Goal: Contribute content: Add original content to the website for others to see

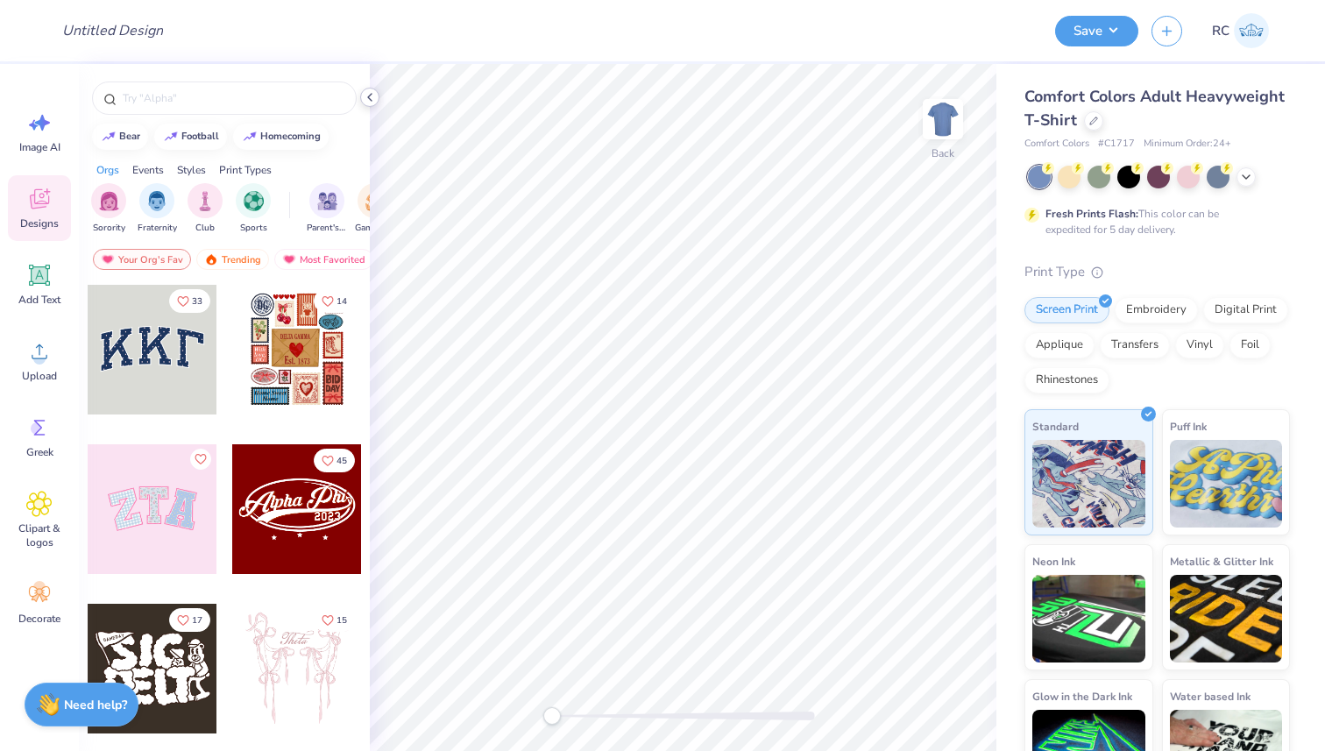
click at [375, 101] on icon at bounding box center [370, 97] width 14 height 14
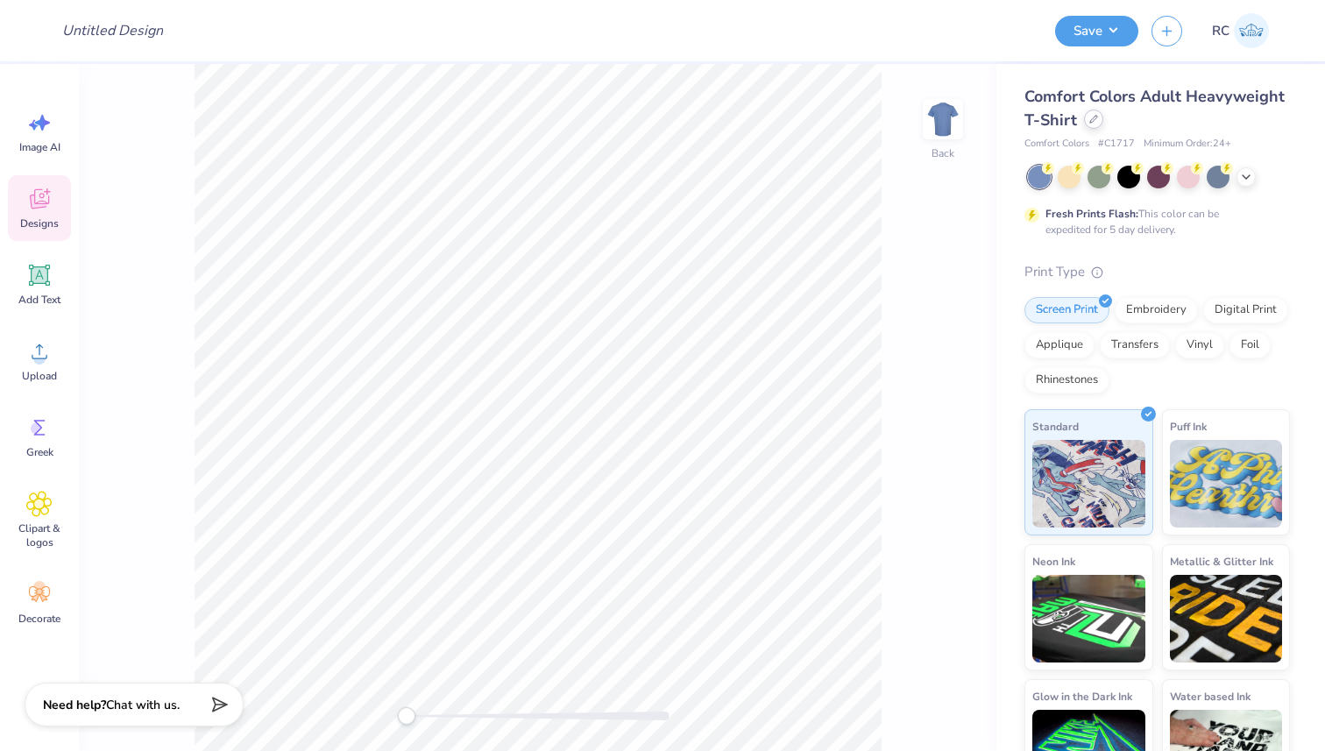
click at [1103, 119] on div at bounding box center [1093, 119] width 19 height 19
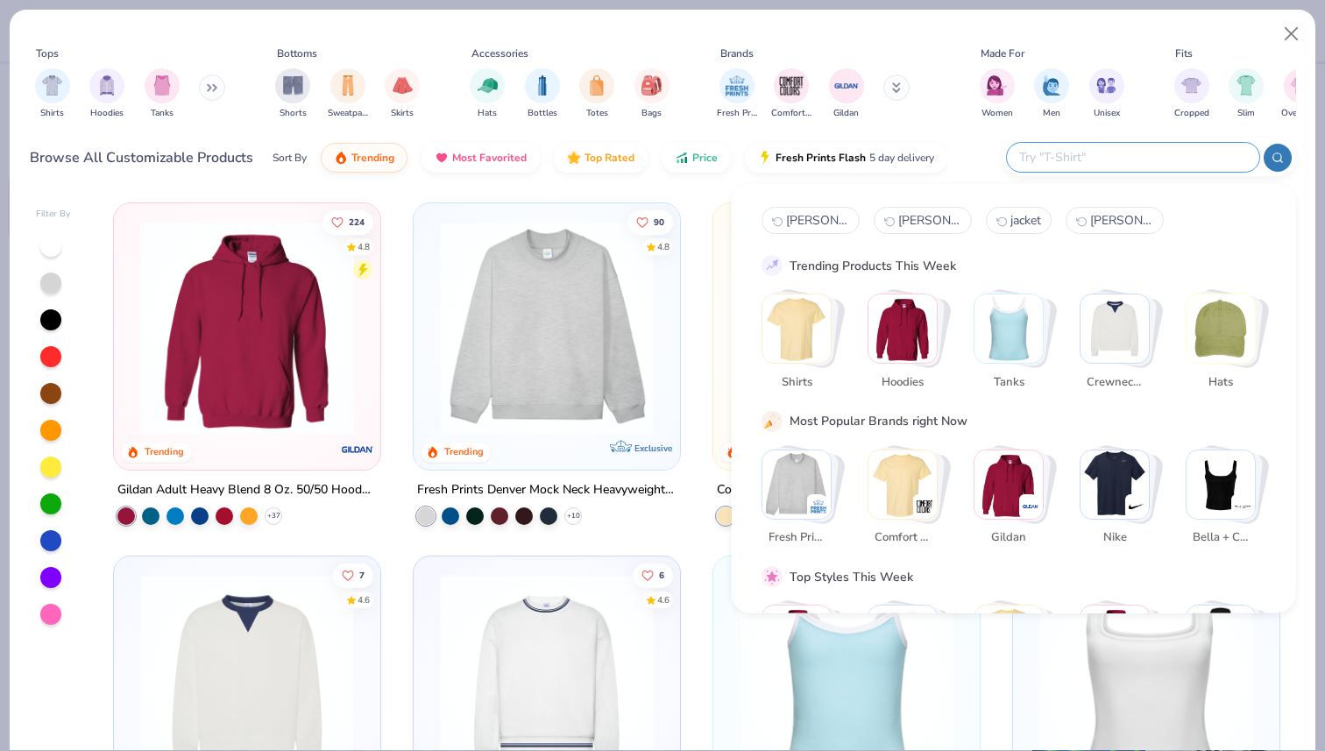
click at [1220, 156] on input "text" at bounding box center [1132, 157] width 230 height 20
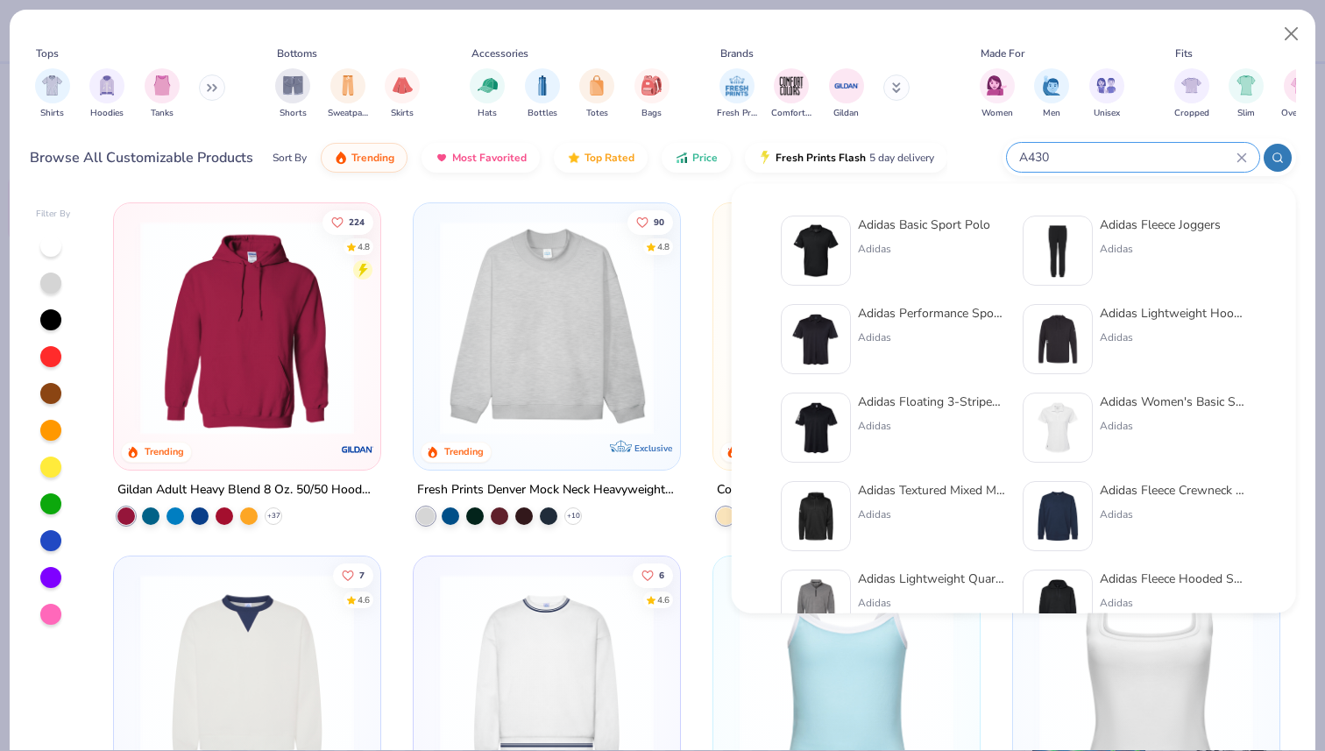
type input "A430"
click at [895, 229] on div "Adidas Basic Sport Polo" at bounding box center [924, 225] width 132 height 18
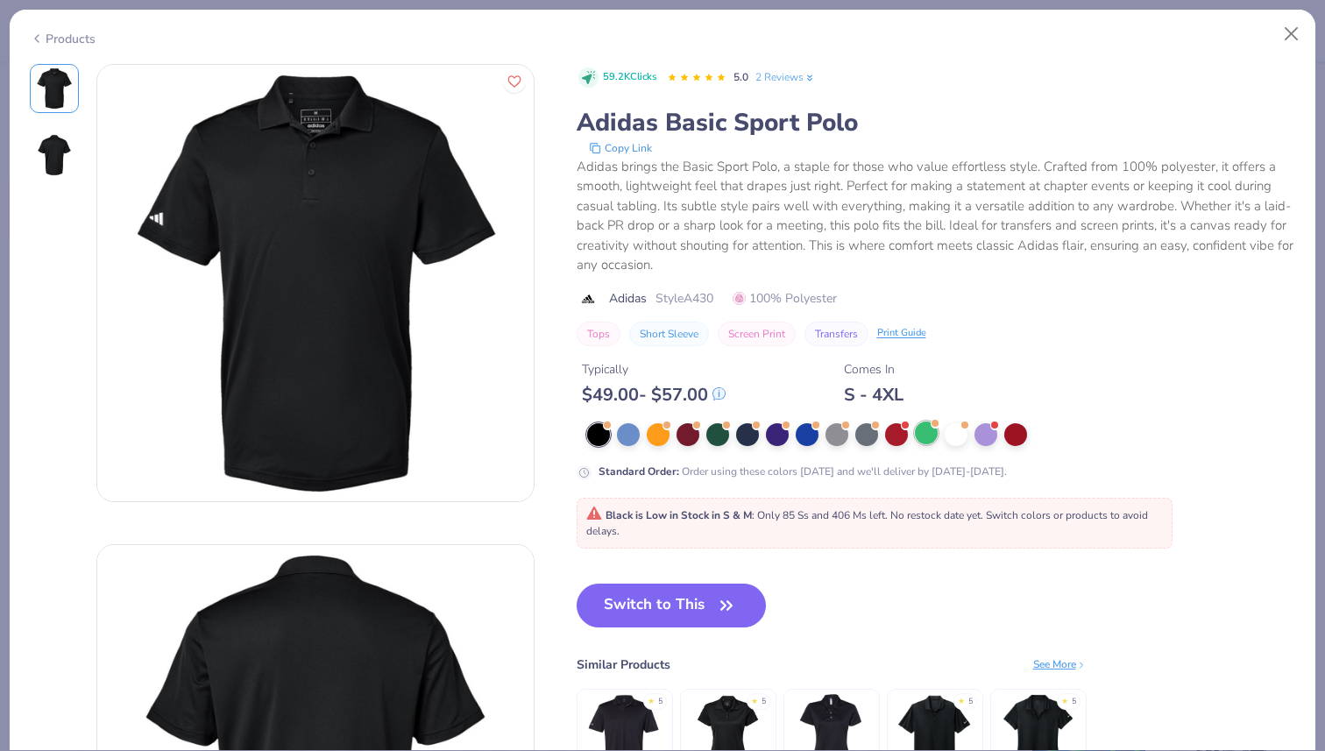
click at [920, 429] on div at bounding box center [926, 432] width 23 height 23
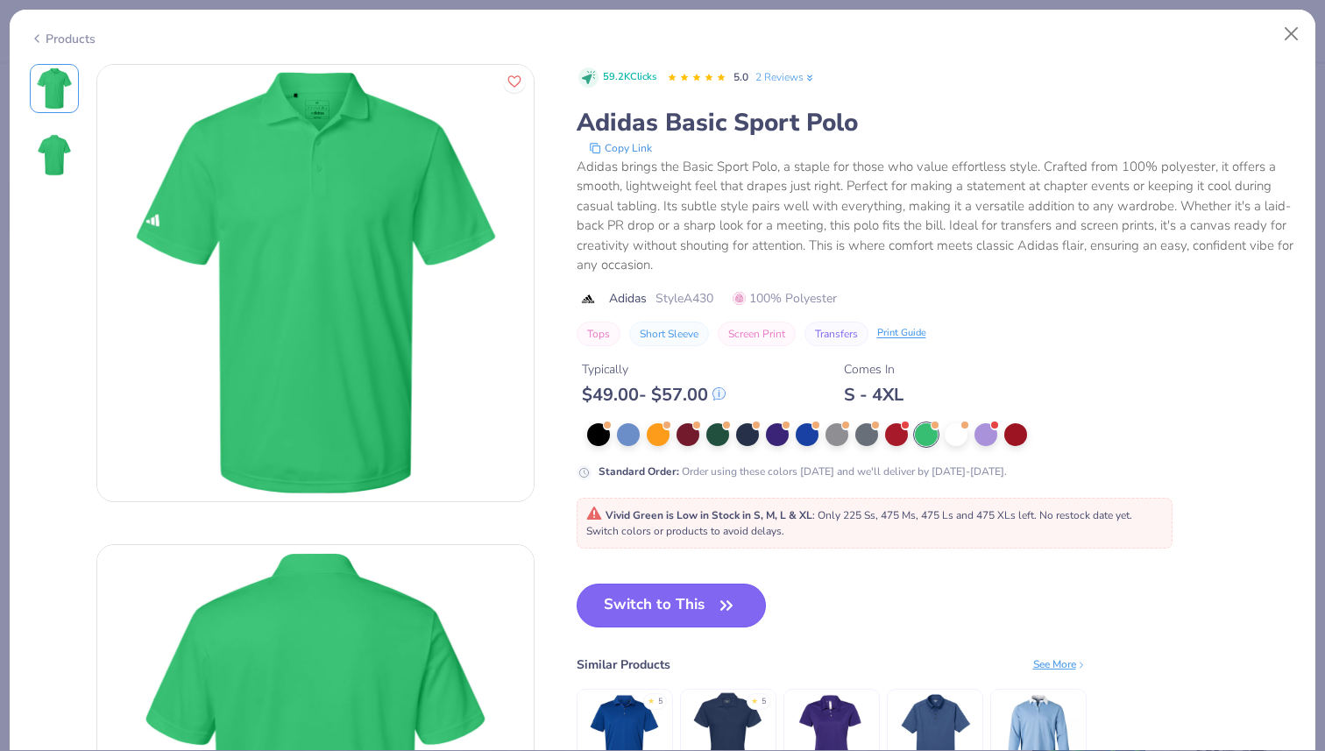
click at [688, 604] on button "Switch to This" at bounding box center [671, 605] width 190 height 44
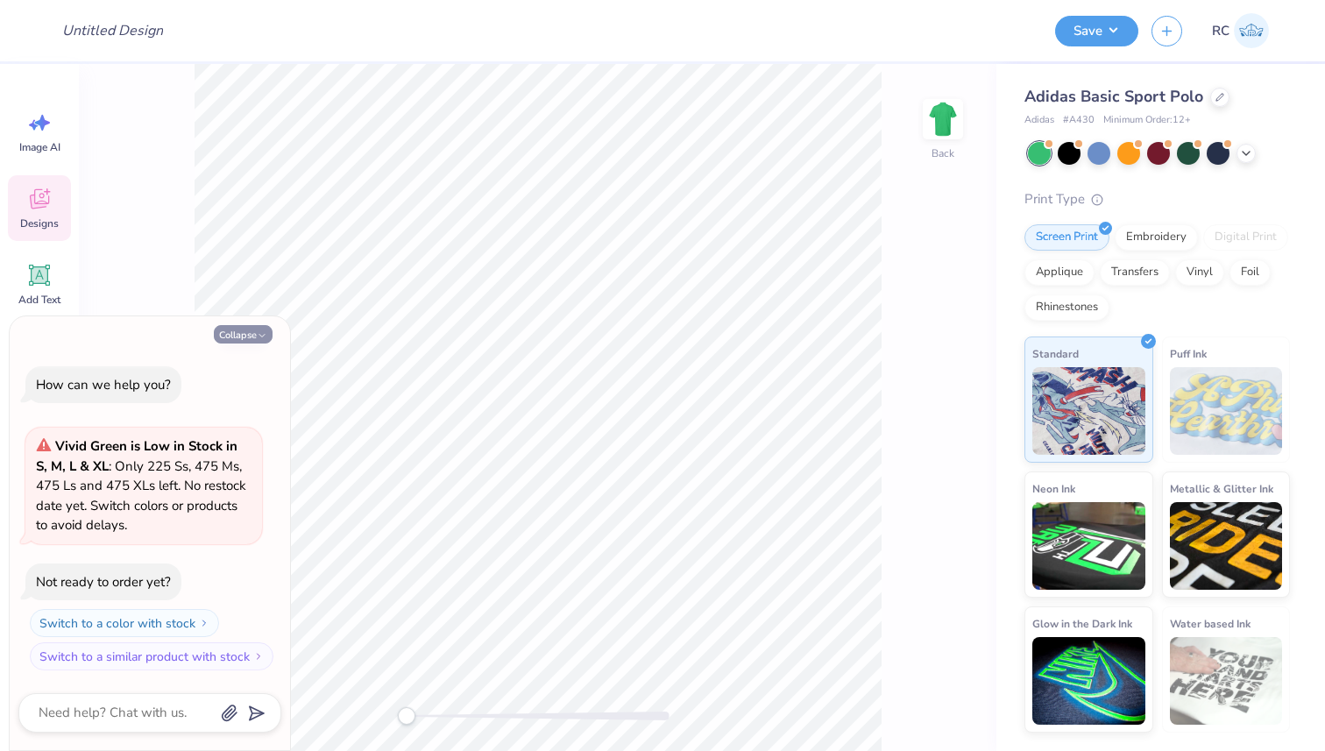
click at [249, 325] on button "Collapse" at bounding box center [243, 334] width 59 height 18
type textarea "x"
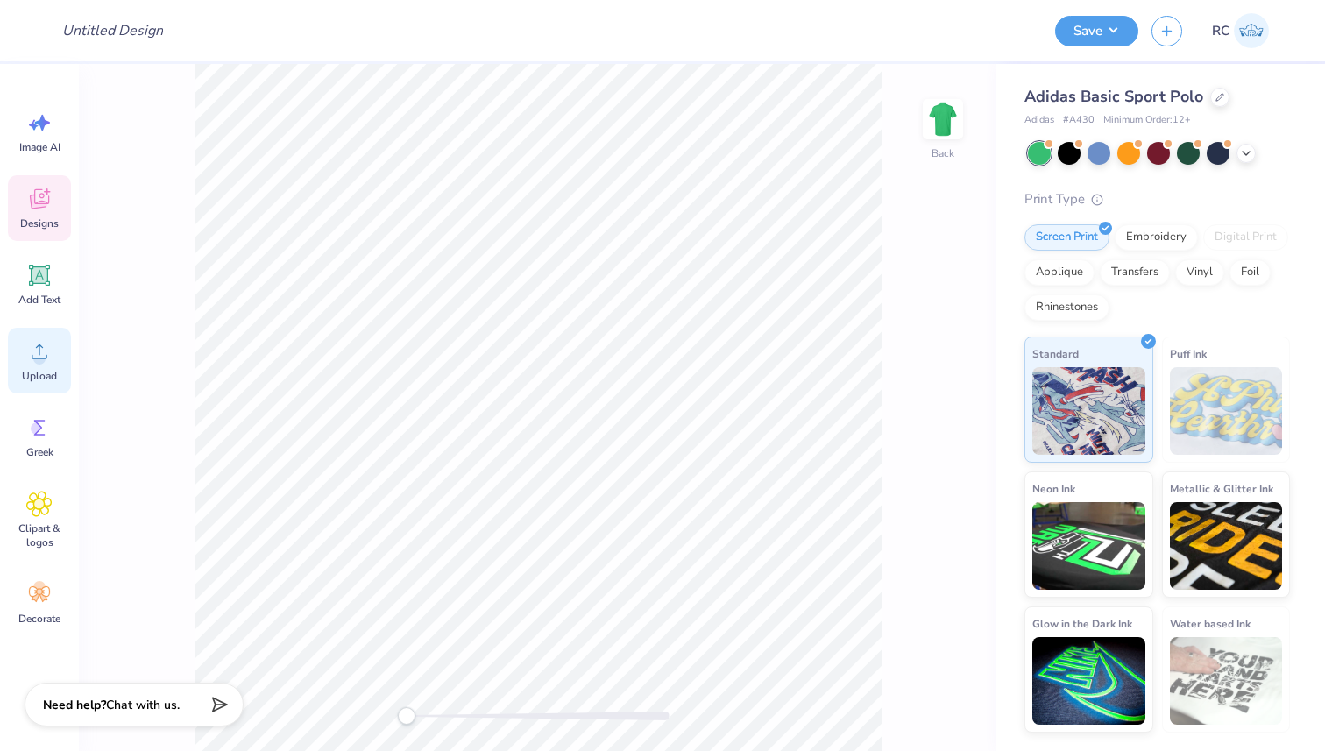
click at [25, 360] on div "Upload" at bounding box center [39, 361] width 63 height 66
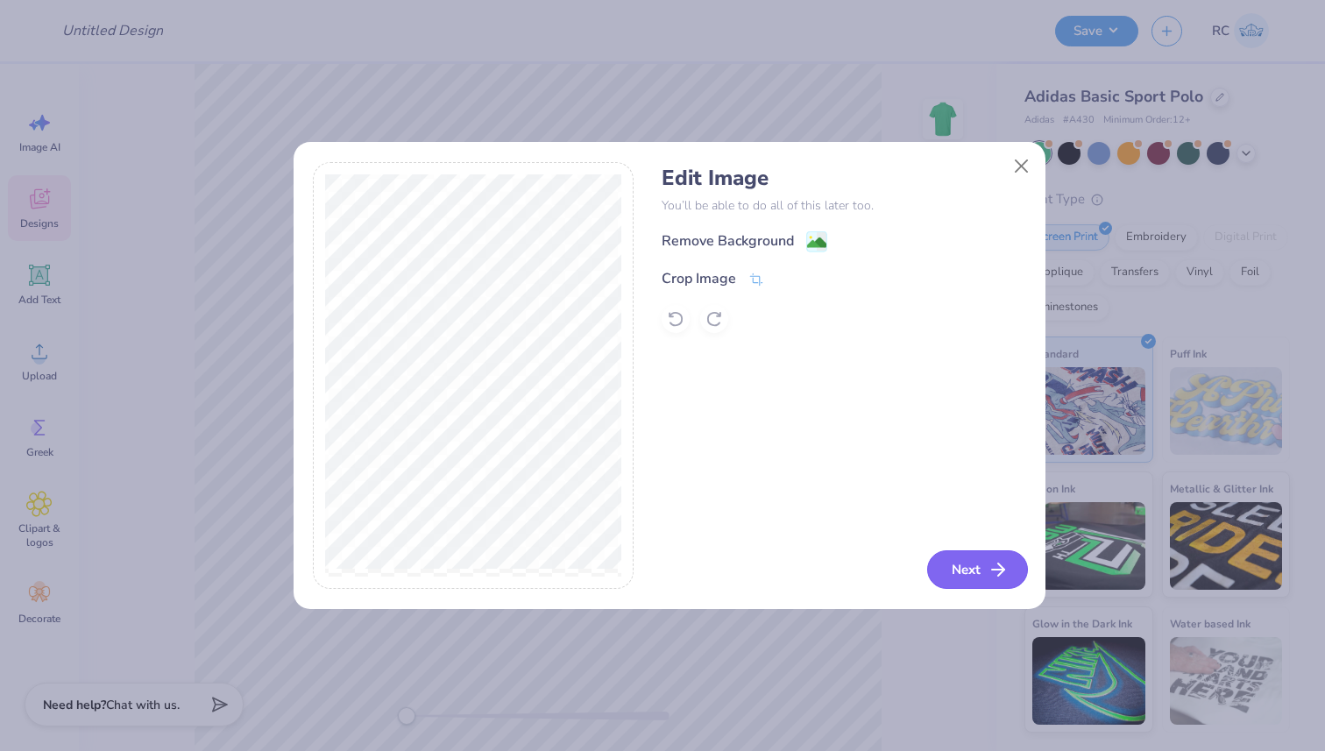
click at [994, 563] on icon "button" at bounding box center [997, 569] width 21 height 21
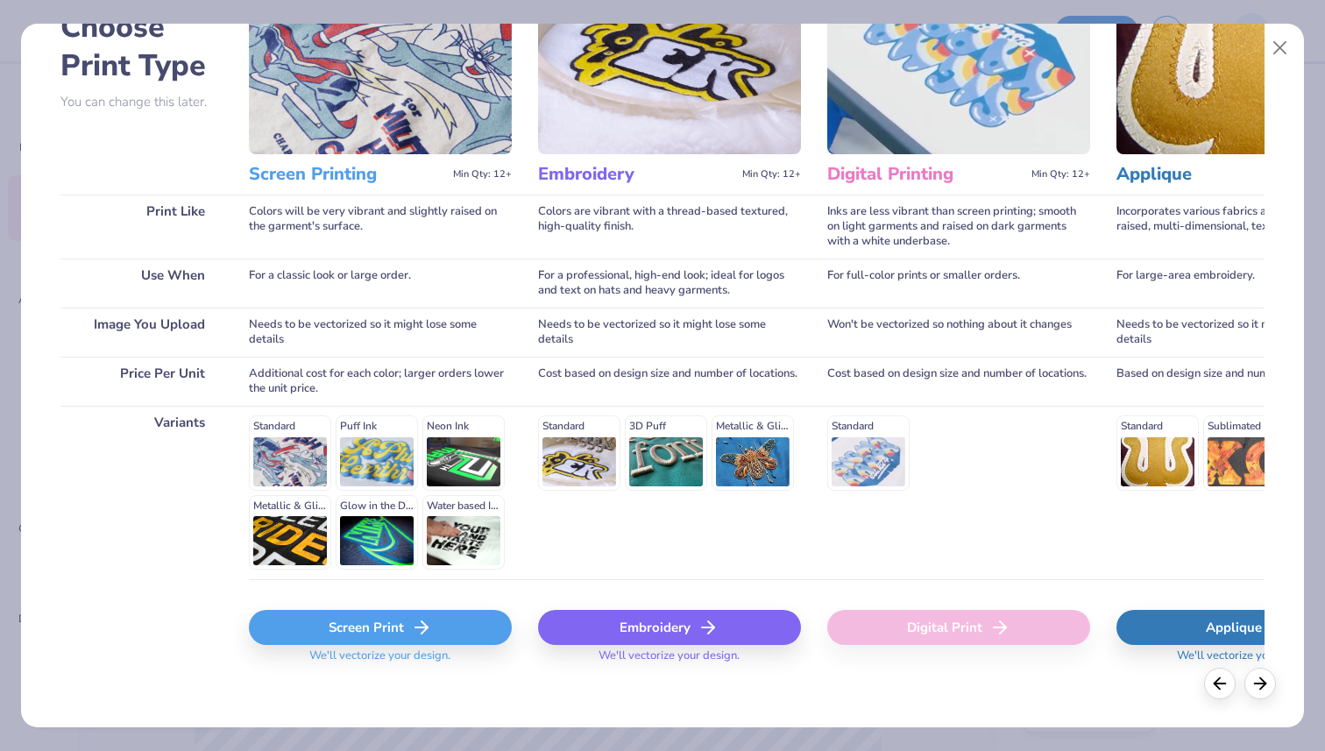
scroll to position [123, 0]
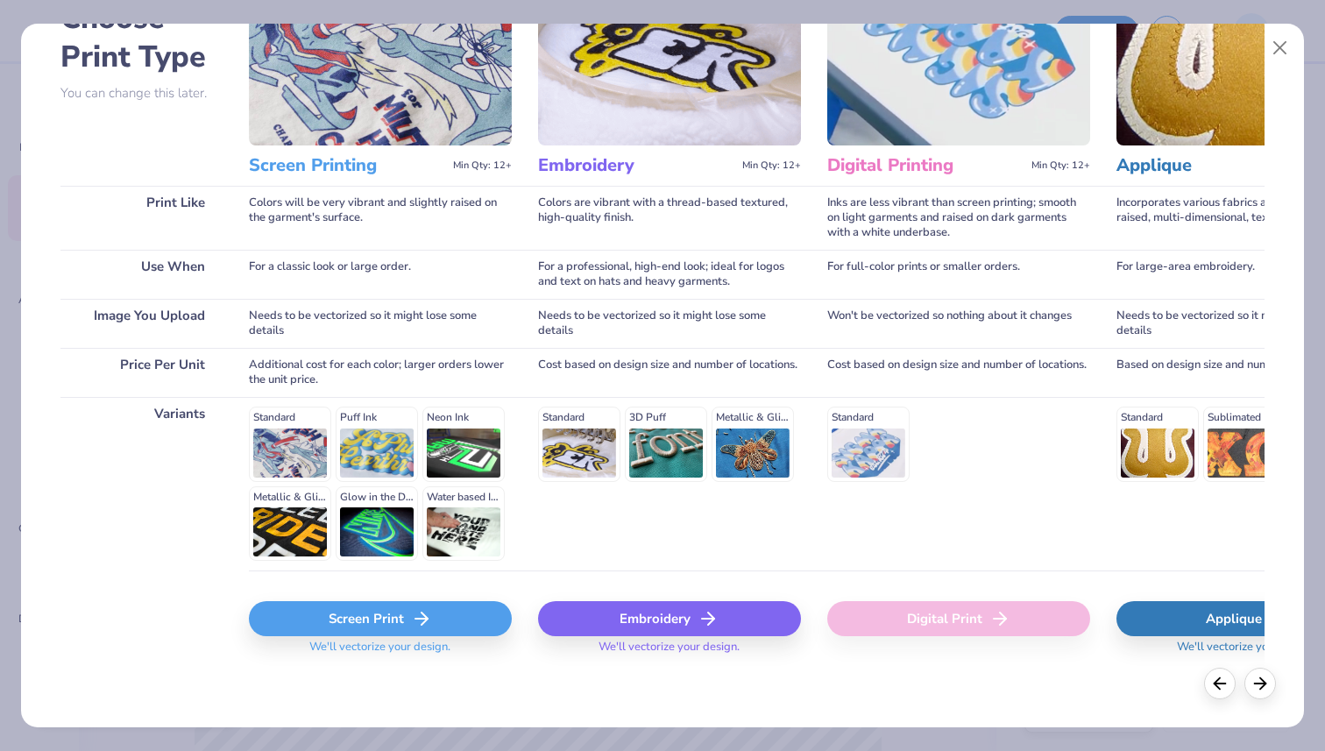
click at [641, 606] on div "Embroidery" at bounding box center [669, 618] width 263 height 35
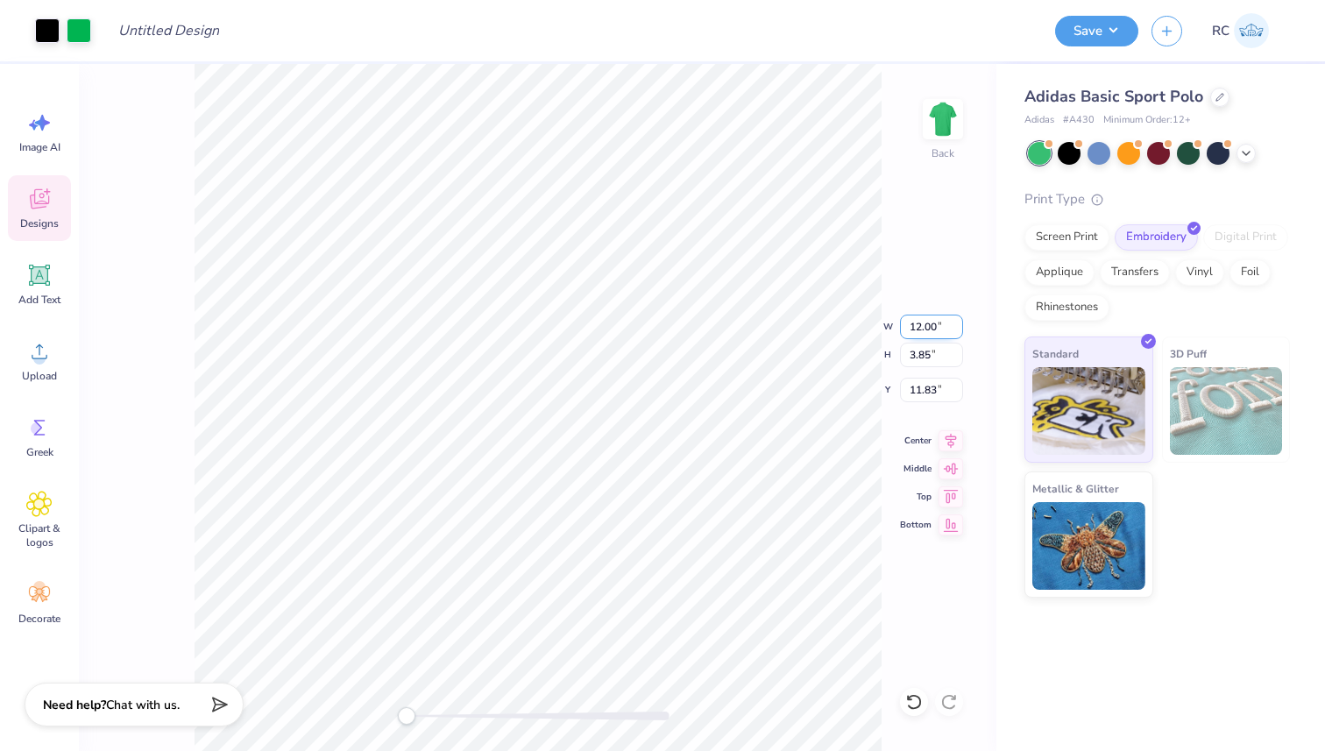
click at [918, 328] on input "12.00" at bounding box center [931, 327] width 63 height 25
type input "4.00"
type input "1.28"
type input "13.11"
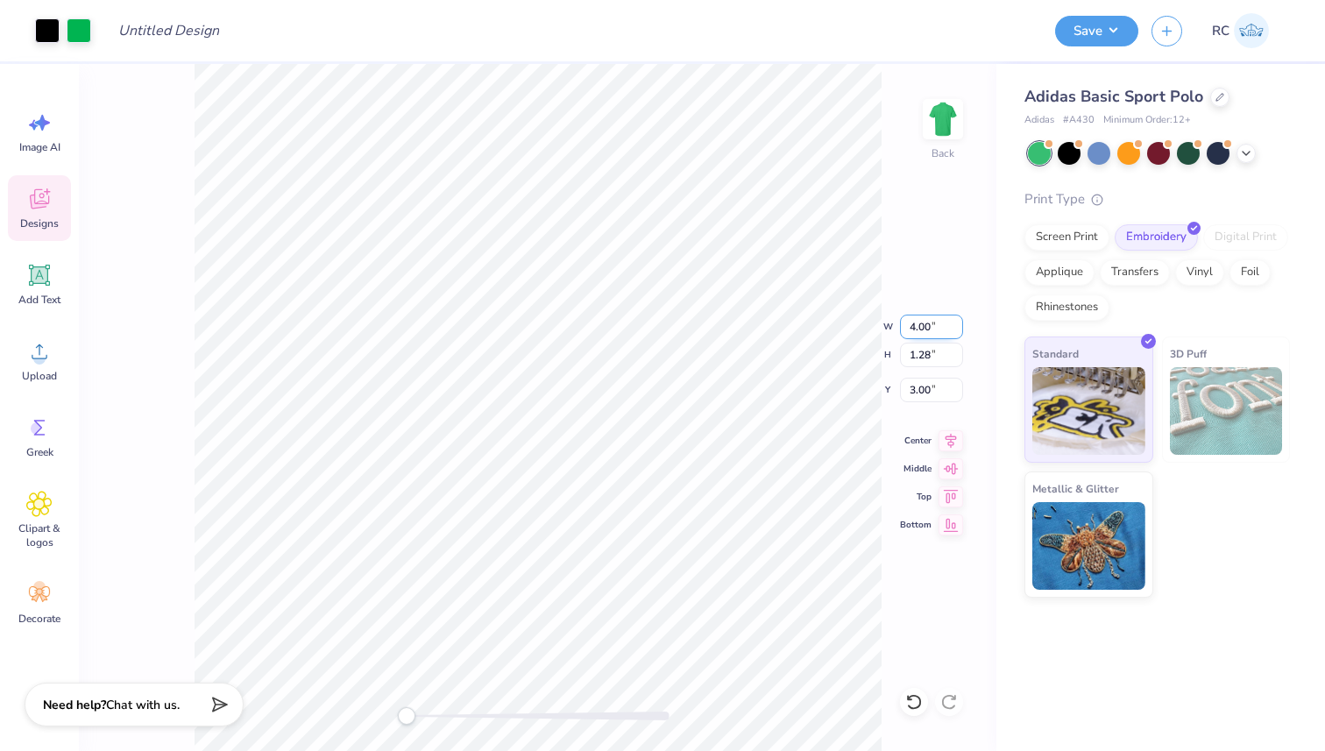
click at [915, 322] on input "4.00" at bounding box center [931, 327] width 63 height 25
type input "4.50"
type input "1.44"
type input "2.92"
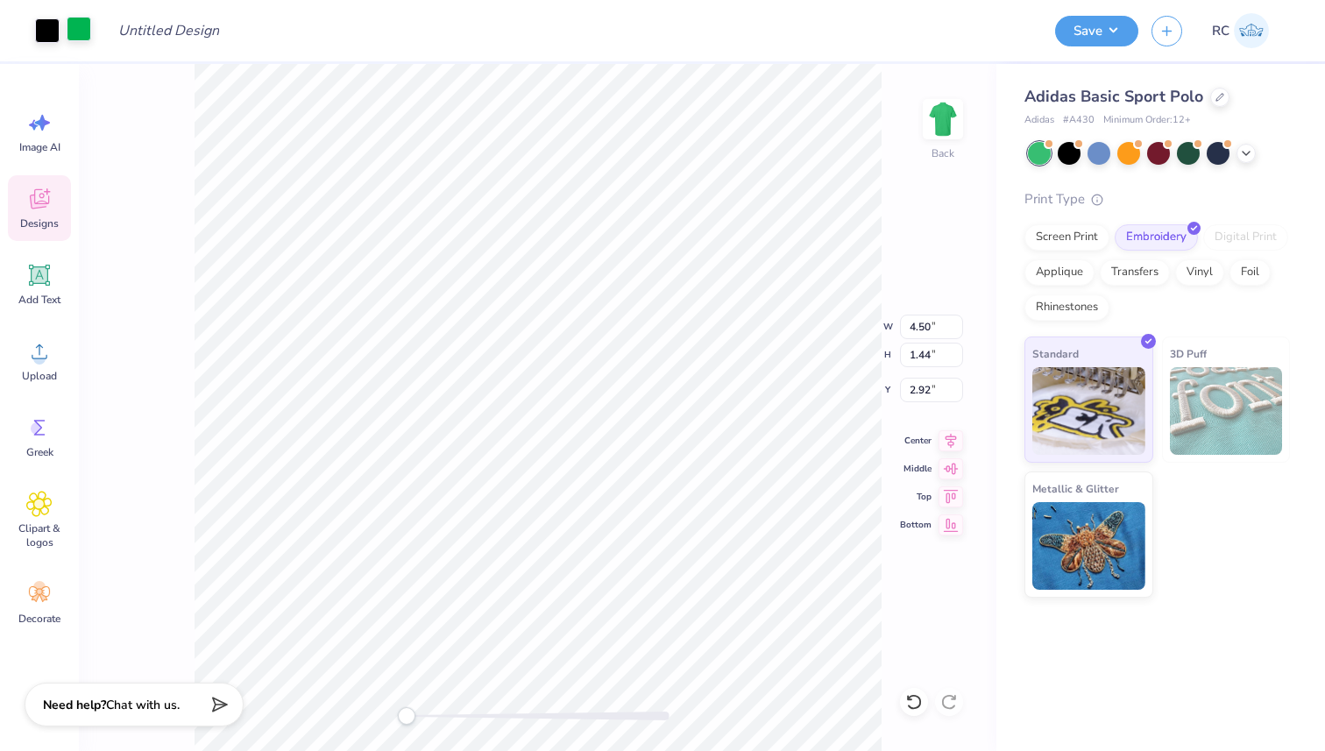
click at [72, 31] on div at bounding box center [79, 29] width 25 height 25
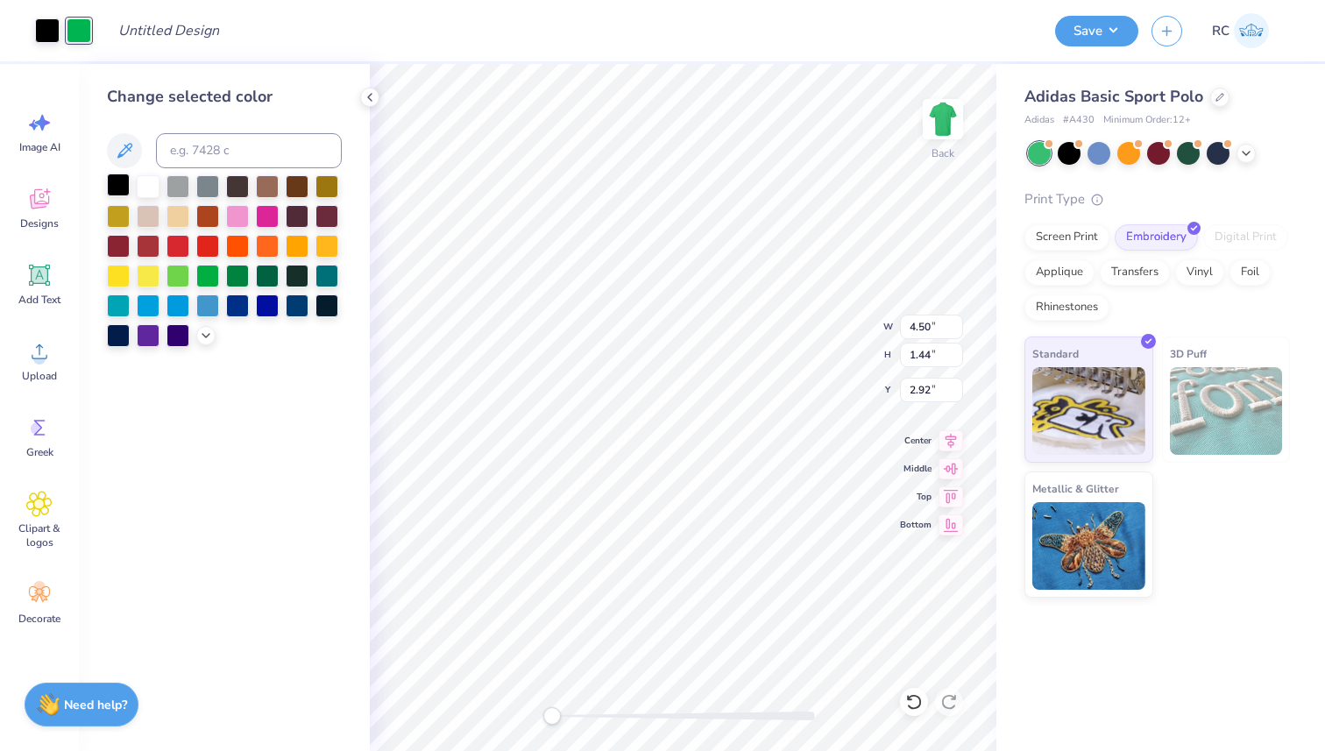
click at [128, 187] on div at bounding box center [118, 184] width 23 height 23
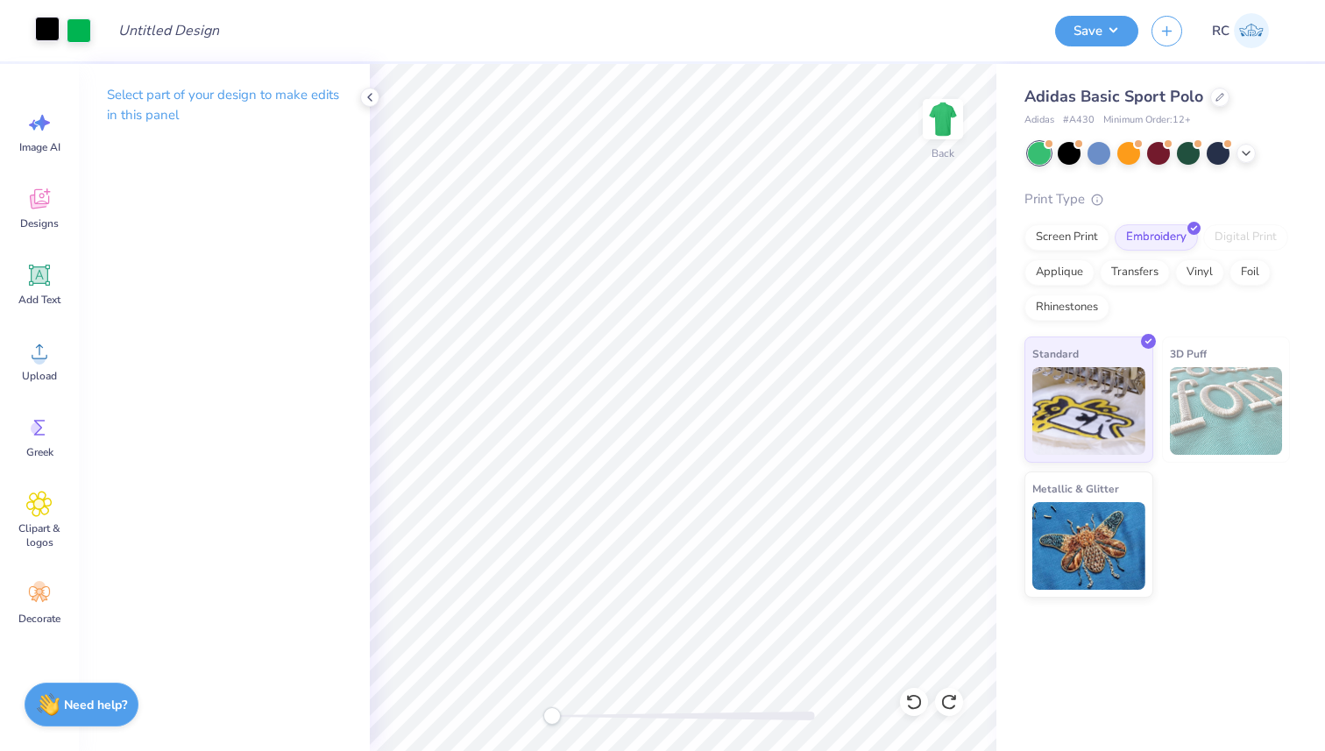
click at [35, 32] on div at bounding box center [47, 29] width 25 height 25
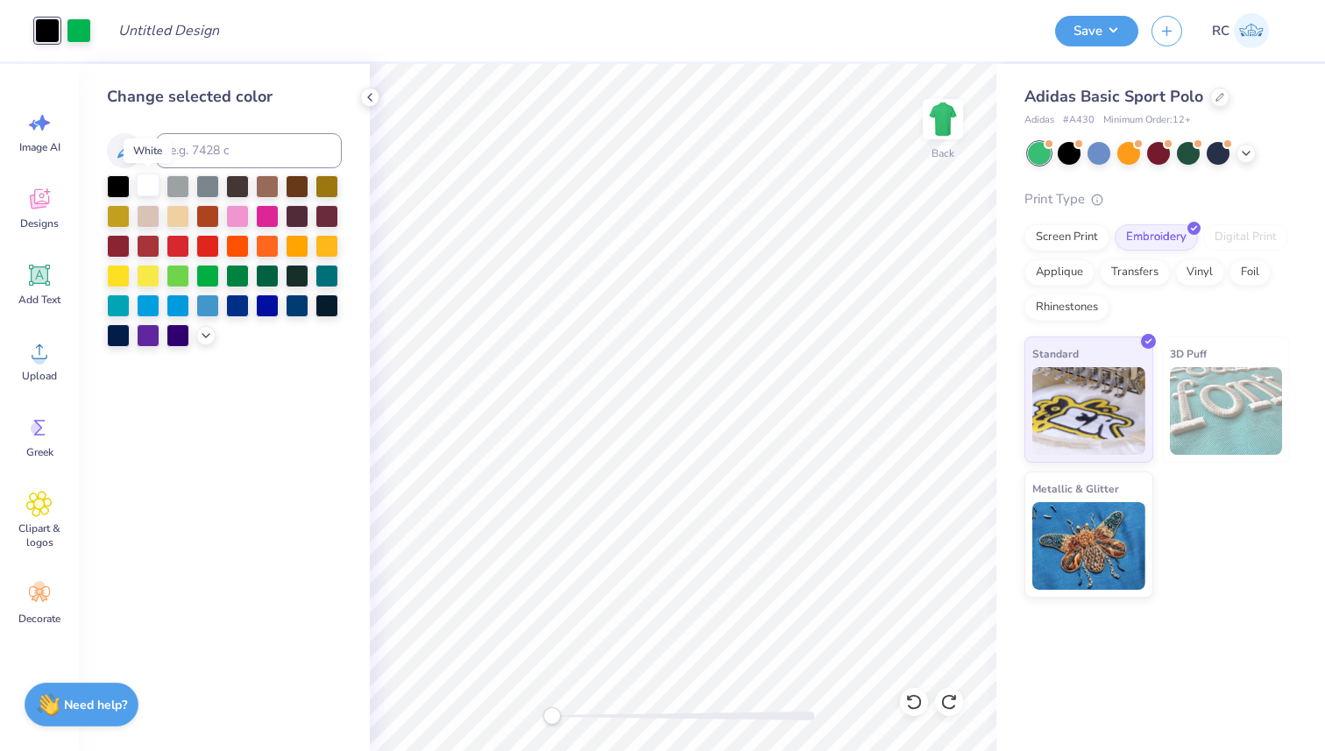
click at [156, 184] on div at bounding box center [148, 184] width 23 height 23
click at [79, 32] on div at bounding box center [79, 29] width 25 height 25
click at [118, 189] on div at bounding box center [118, 184] width 23 height 23
click at [145, 190] on div at bounding box center [148, 184] width 23 height 23
click at [122, 22] on input "Design Title" at bounding box center [116, 30] width 86 height 35
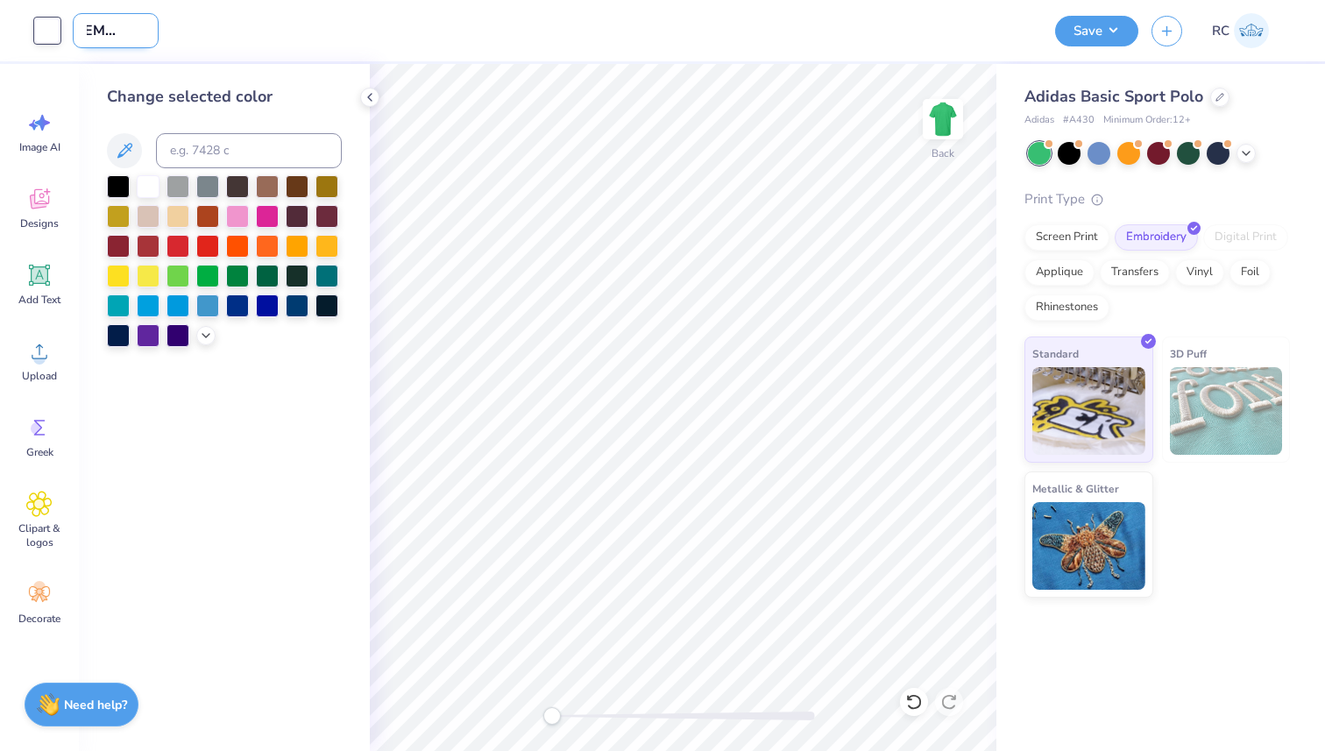
scroll to position [0, 0]
paste input "employee appreciation"
click at [1100, 25] on button "Save" at bounding box center [1096, 28] width 83 height 31
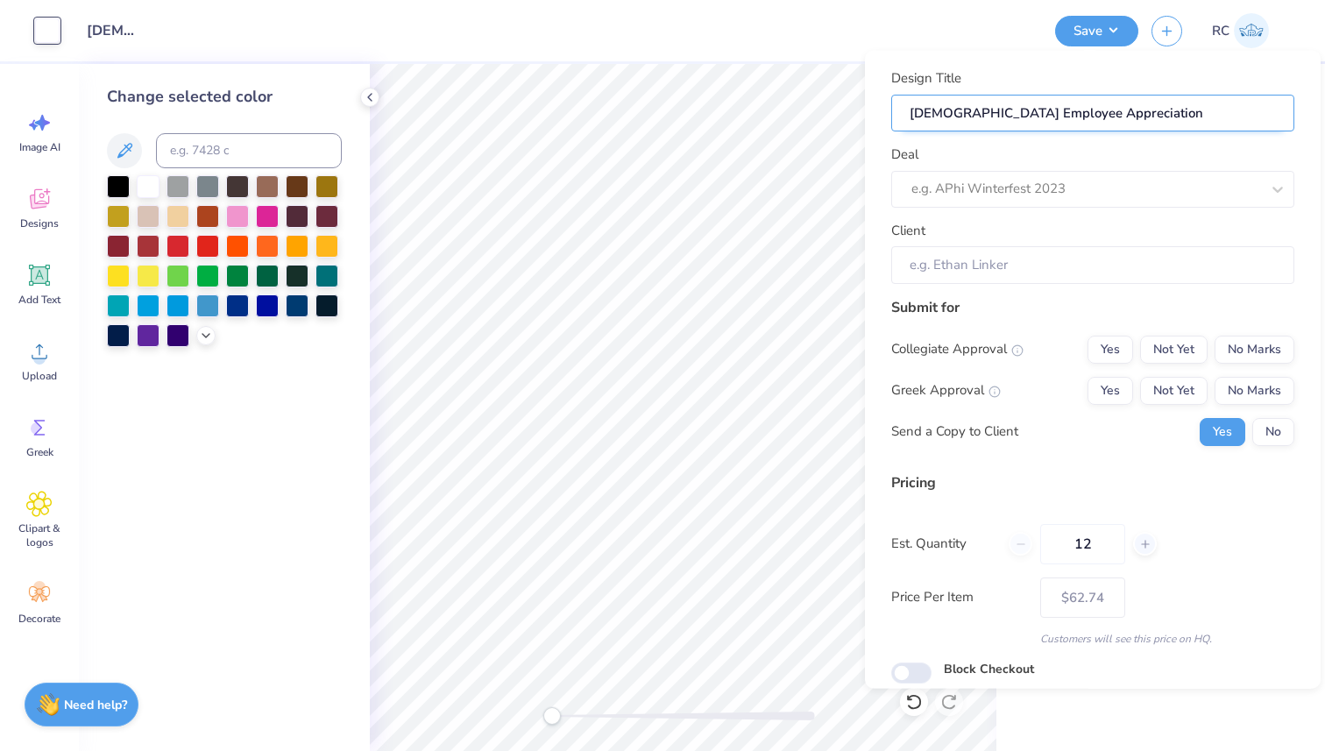
click at [1116, 103] on input "[DEMOGRAPHIC_DATA] Employee Appreciation" at bounding box center [1092, 113] width 403 height 38
type input "[DEMOGRAPHIC_DATA] Employee Appreciation"
type input "GUD Employee Appreciation S"
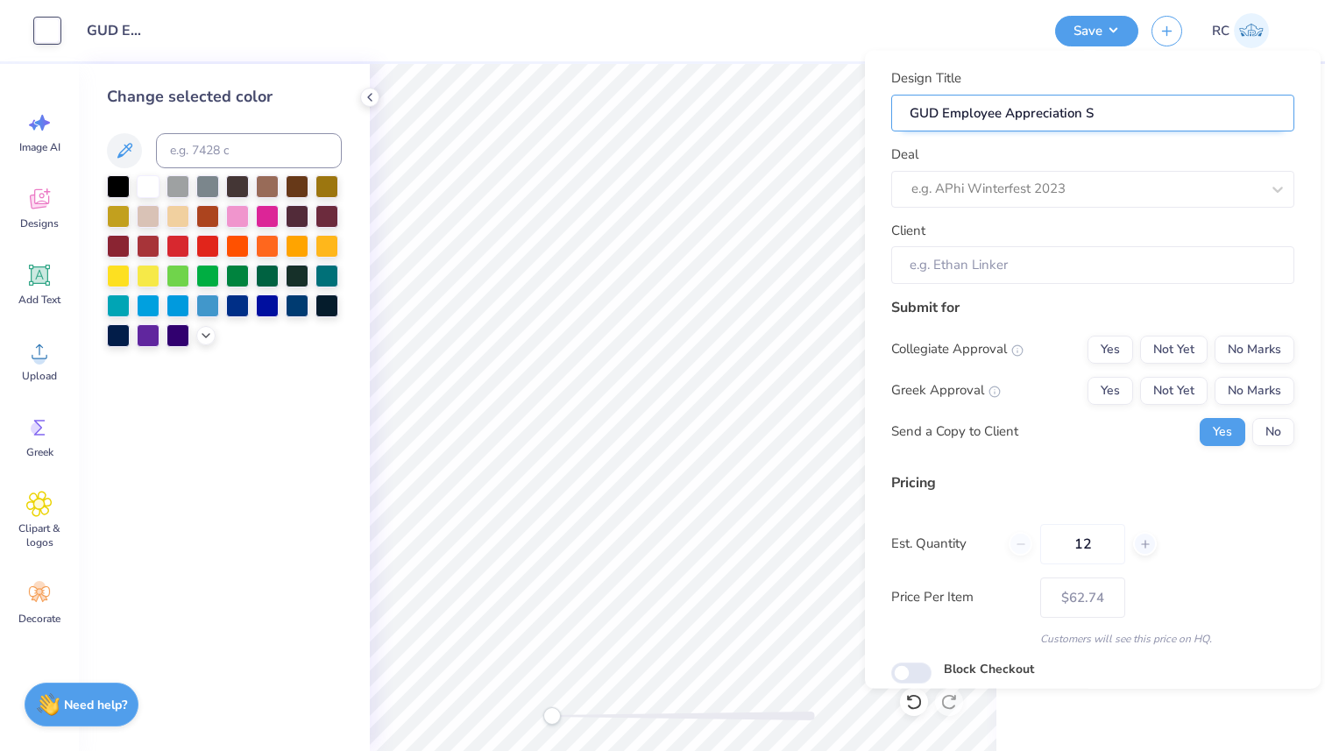
type input "[DEMOGRAPHIC_DATA] Employee Appreciation Sh"
type input "[DEMOGRAPHIC_DATA] Employee Appreciation Shi"
type input "[DEMOGRAPHIC_DATA] Employee Appreciation Shir"
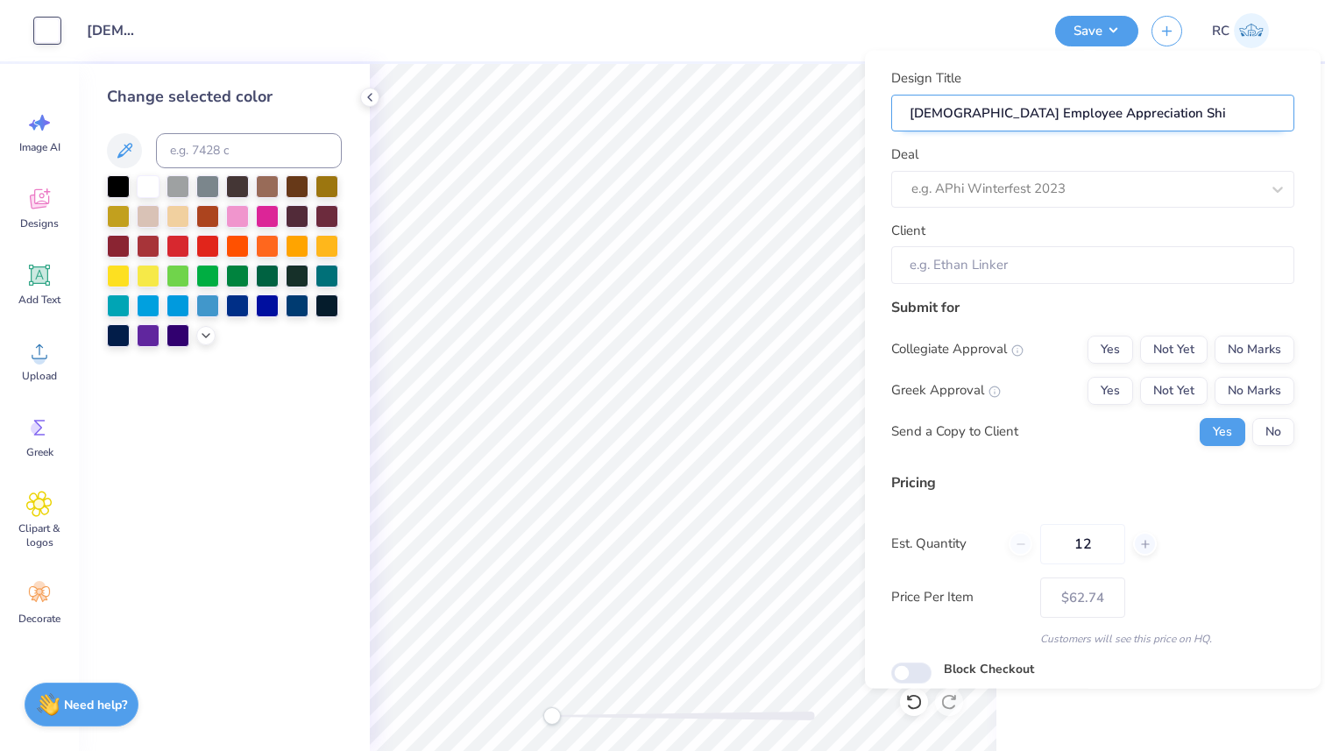
type input "[DEMOGRAPHIC_DATA] Employee Appreciation Shir"
type input "[DEMOGRAPHIC_DATA] Employee Appreciation Shirt"
type input "[DEMOGRAPHIC_DATA] Employee Appreciation Shirts"
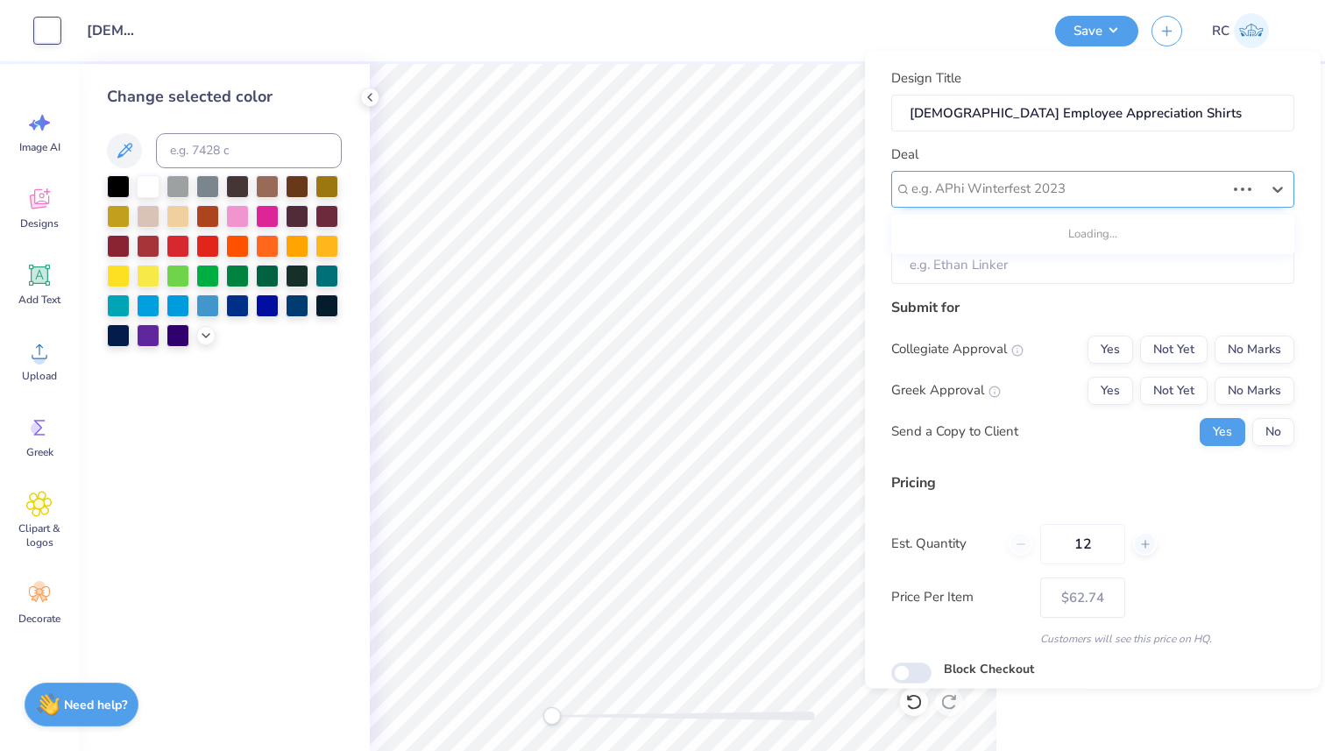
click at [1178, 188] on div at bounding box center [1068, 189] width 314 height 24
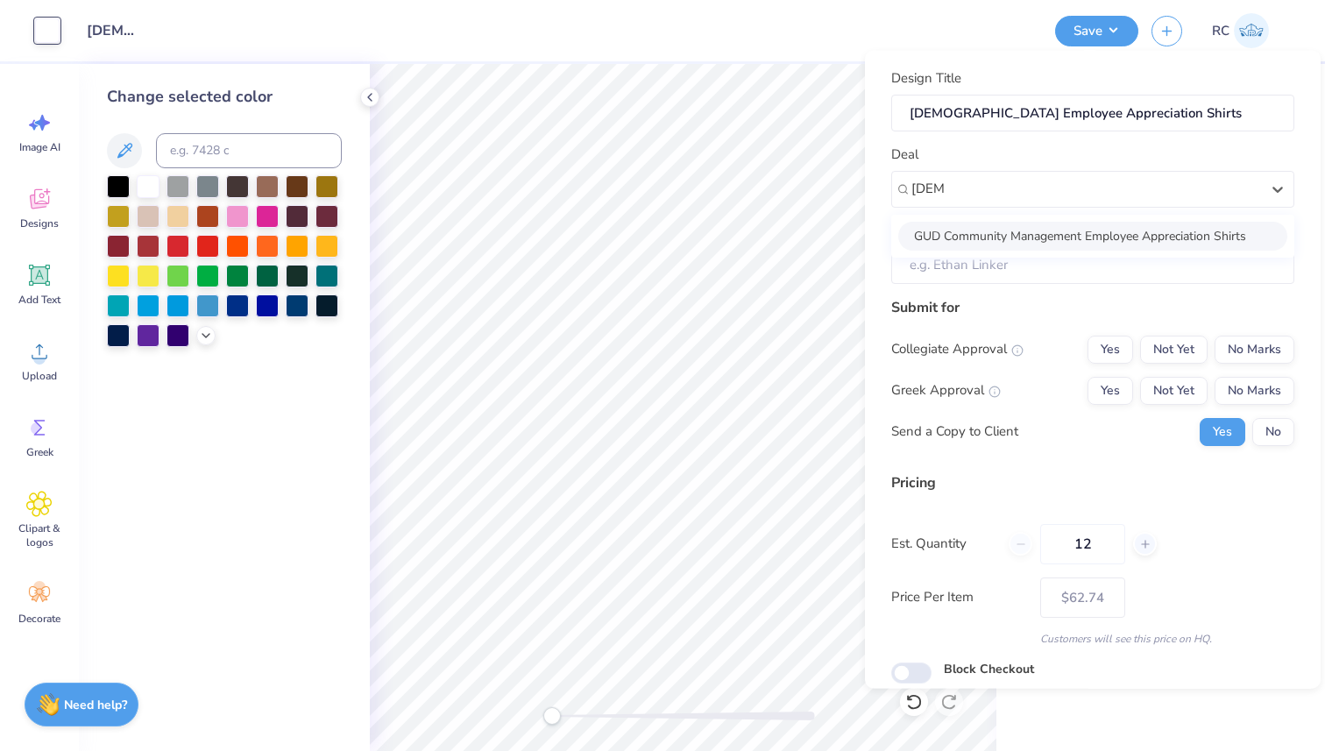
click at [1024, 228] on div "GUD Community Management Employee Appreciation Shirts" at bounding box center [1092, 235] width 389 height 29
type input "[DEMOGRAPHIC_DATA]"
type input "[PERSON_NAME]"
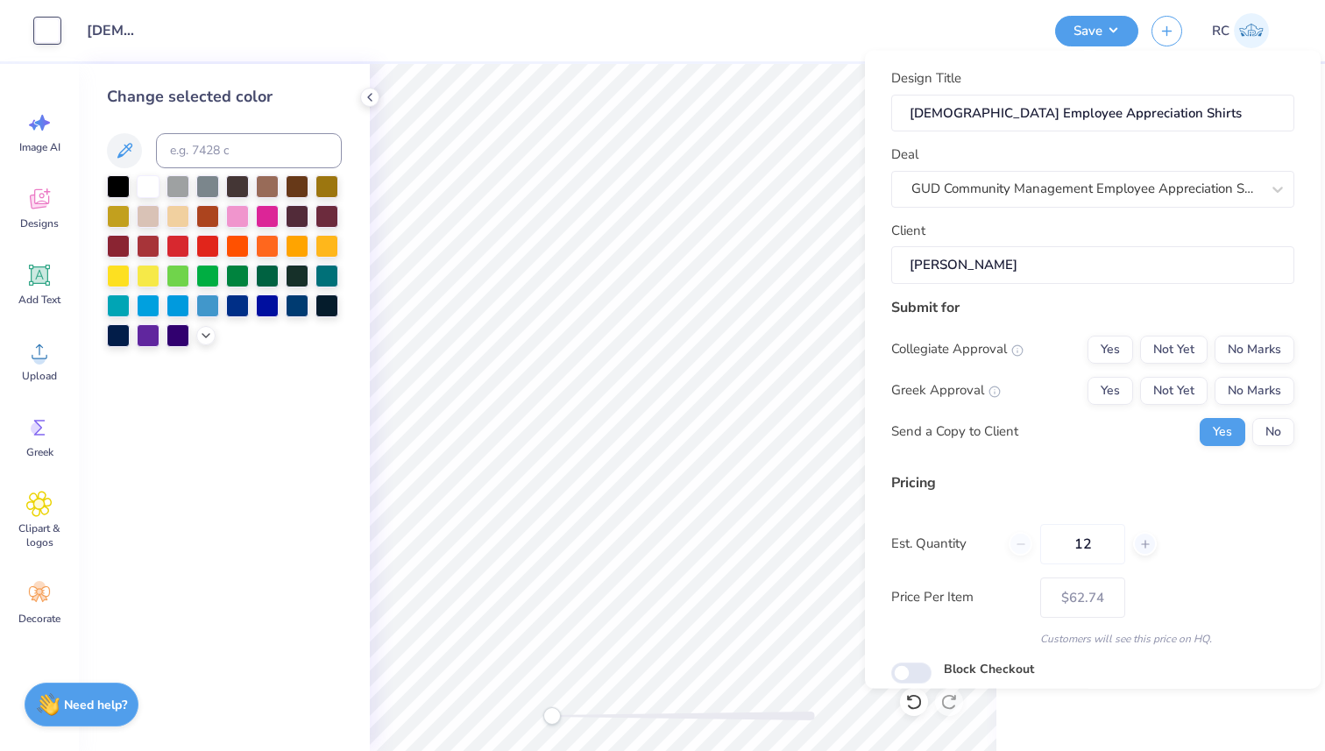
click at [1021, 258] on input "[PERSON_NAME]" at bounding box center [1092, 265] width 403 height 38
click at [1234, 398] on button "No Marks" at bounding box center [1254, 390] width 80 height 28
click at [1247, 333] on div "Submit for Collegiate Approval Yes Not Yet No Marks Greek Approval Yes Not Yet …" at bounding box center [1092, 377] width 403 height 162
click at [1241, 347] on button "No Marks" at bounding box center [1254, 349] width 80 height 28
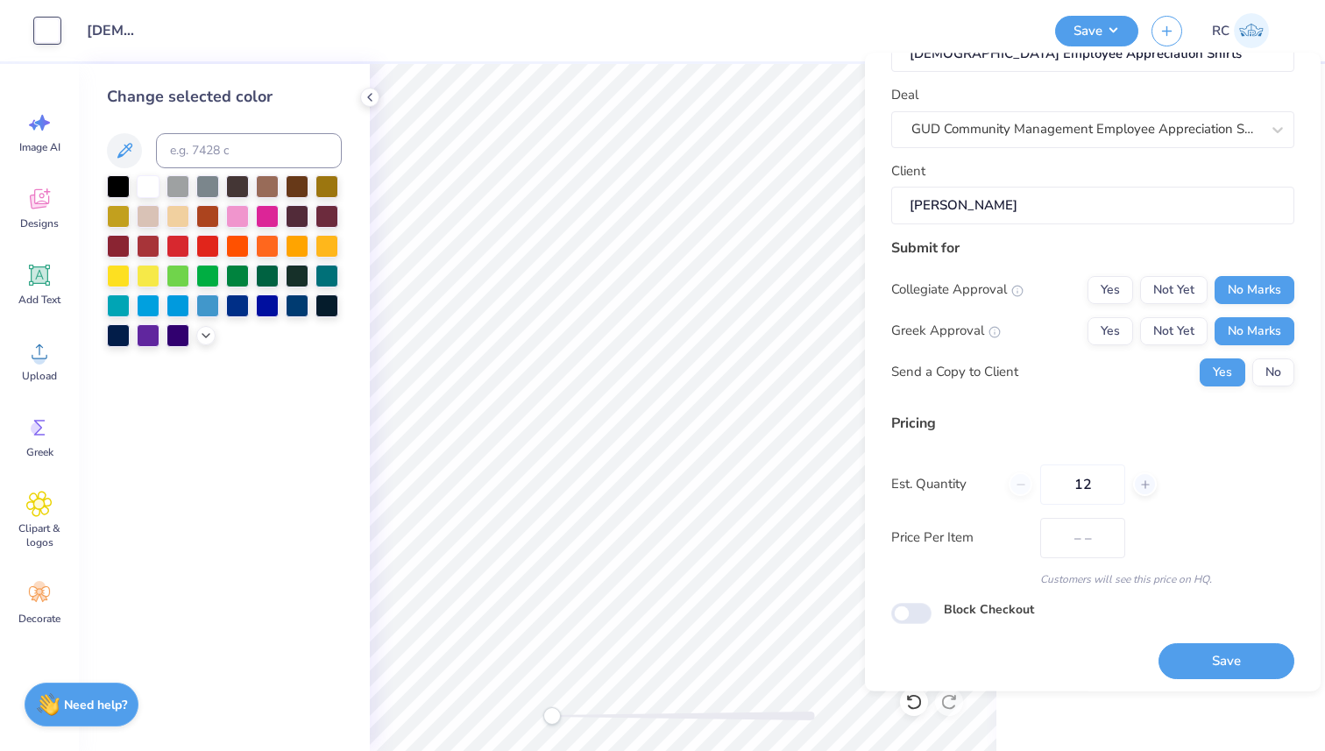
scroll to position [67, 0]
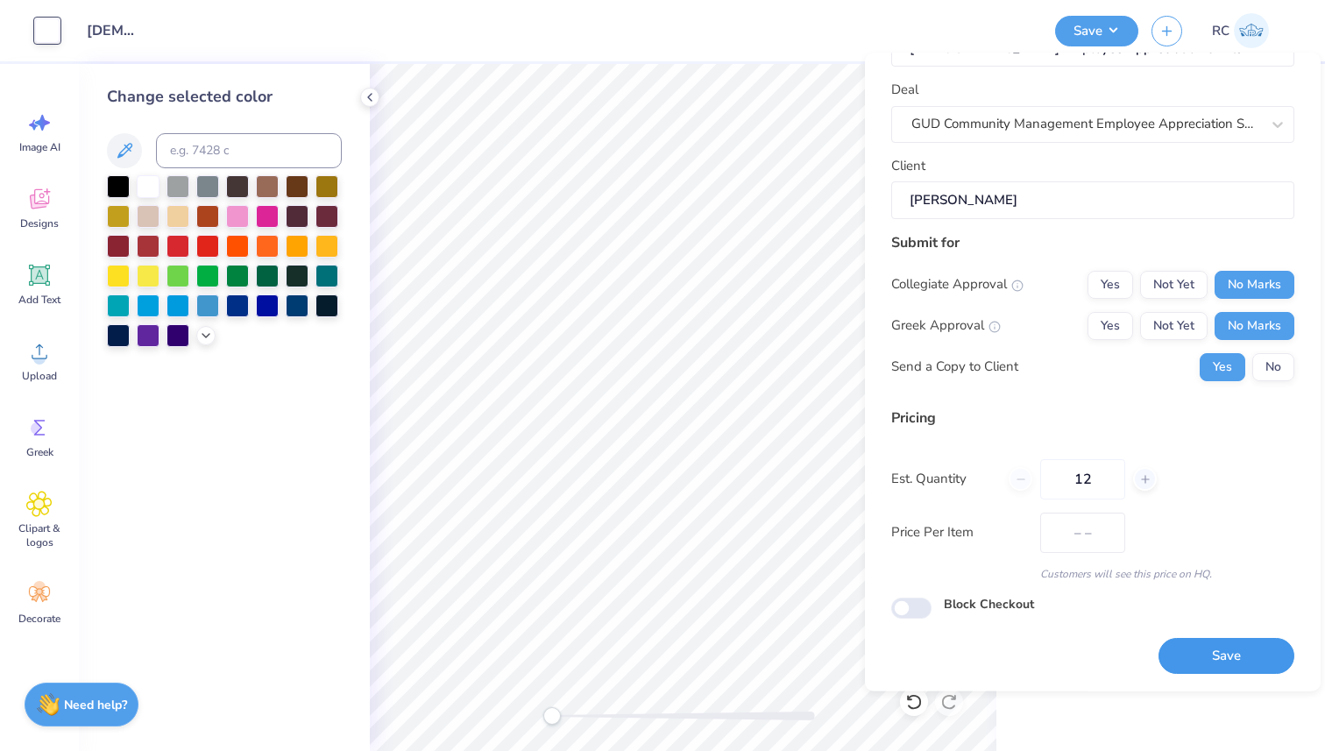
click at [1197, 647] on button "Save" at bounding box center [1226, 657] width 136 height 36
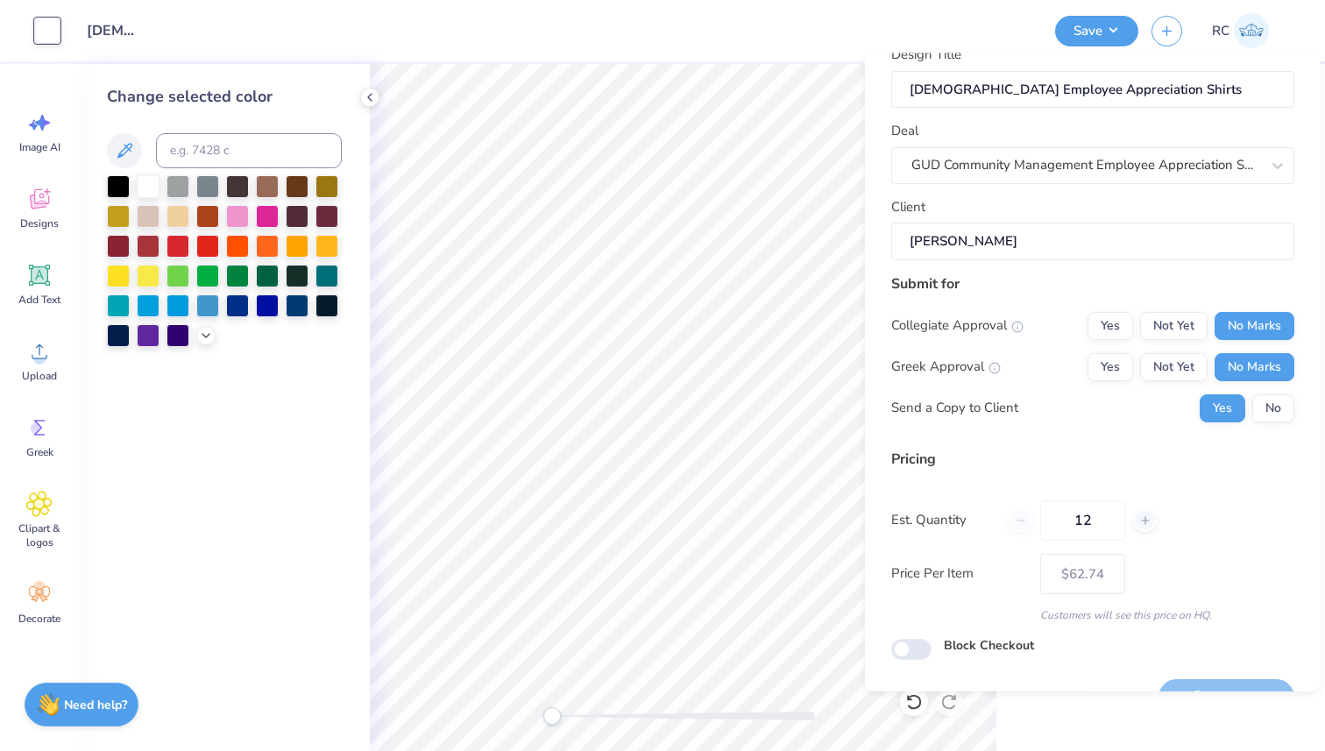
scroll to position [0, 0]
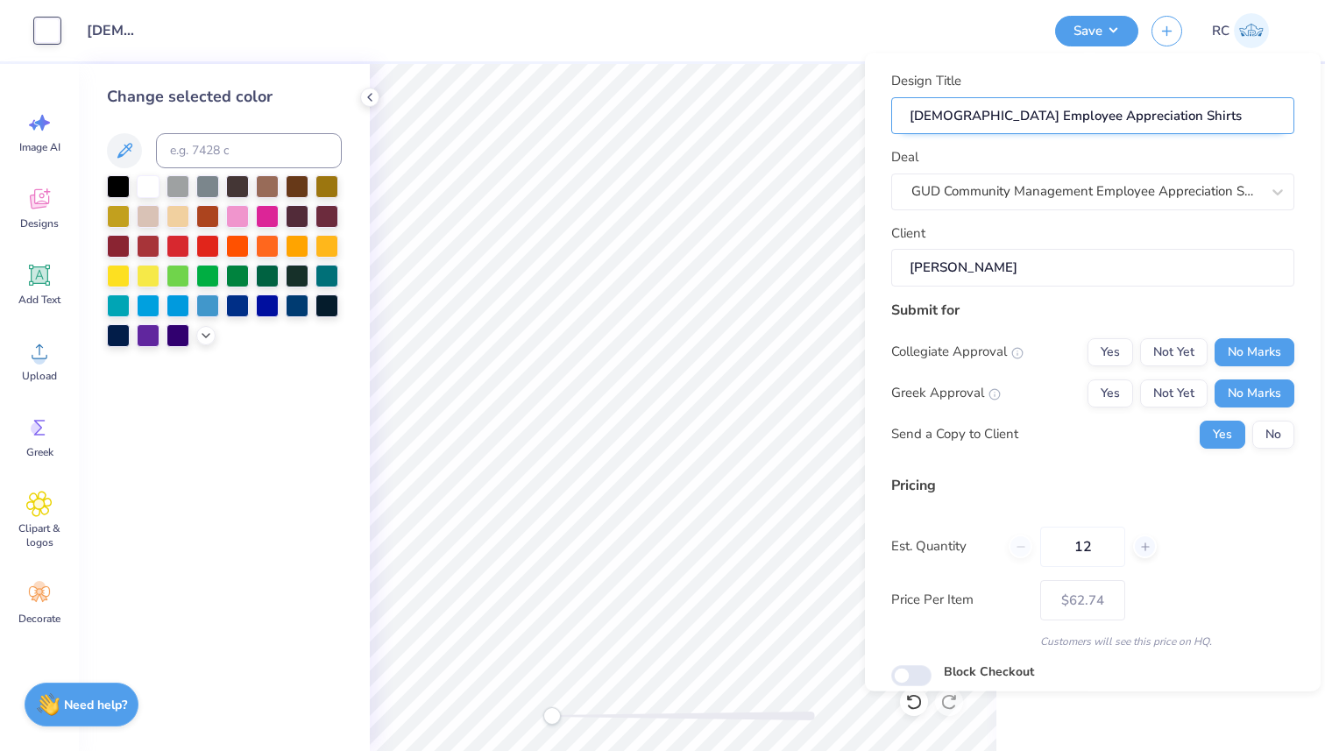
click at [913, 120] on input "[DEMOGRAPHIC_DATA] Employee Appreciation Shirts" at bounding box center [1092, 115] width 403 height 38
drag, startPoint x: 913, startPoint y: 120, endPoint x: 1124, endPoint y: 118, distance: 211.1
click at [1124, 118] on input "[DEMOGRAPHIC_DATA] Employee Appreciation Shirts" at bounding box center [1092, 115] width 403 height 38
type input "– –"
